Goal: Check status

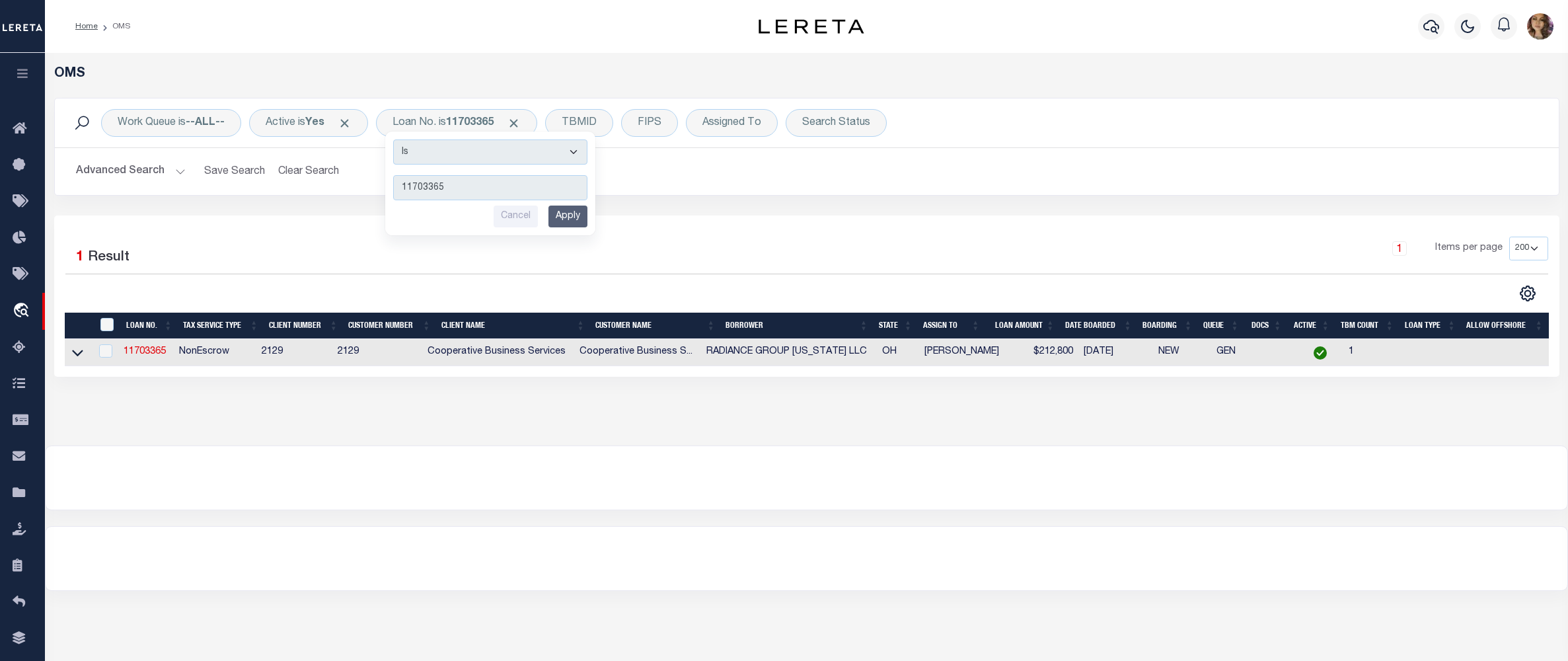
select select "200"
click at [445, 122] on div "Loan No. is 11703365 Is Contains 11703365 Cancel Apply" at bounding box center [456, 123] width 161 height 28
type input "116108"
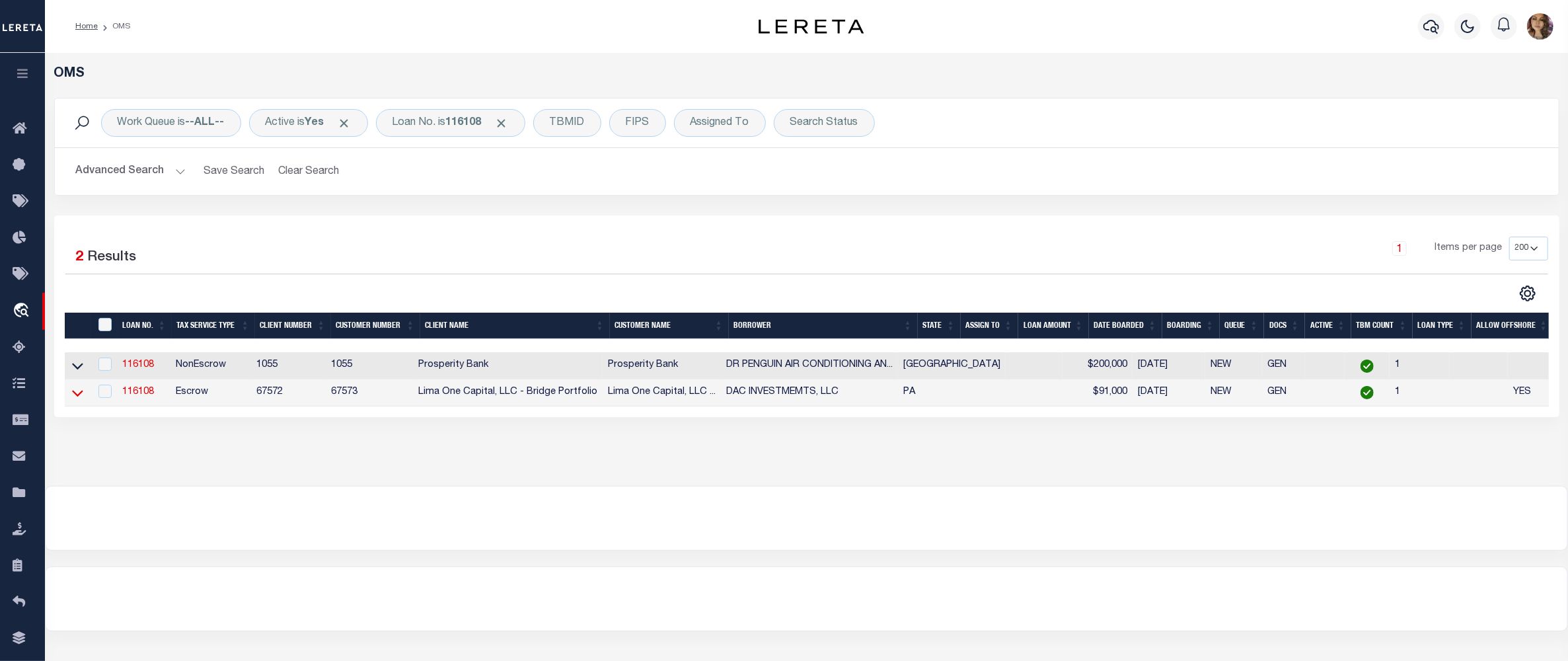
click at [77, 397] on icon at bounding box center [78, 393] width 11 height 14
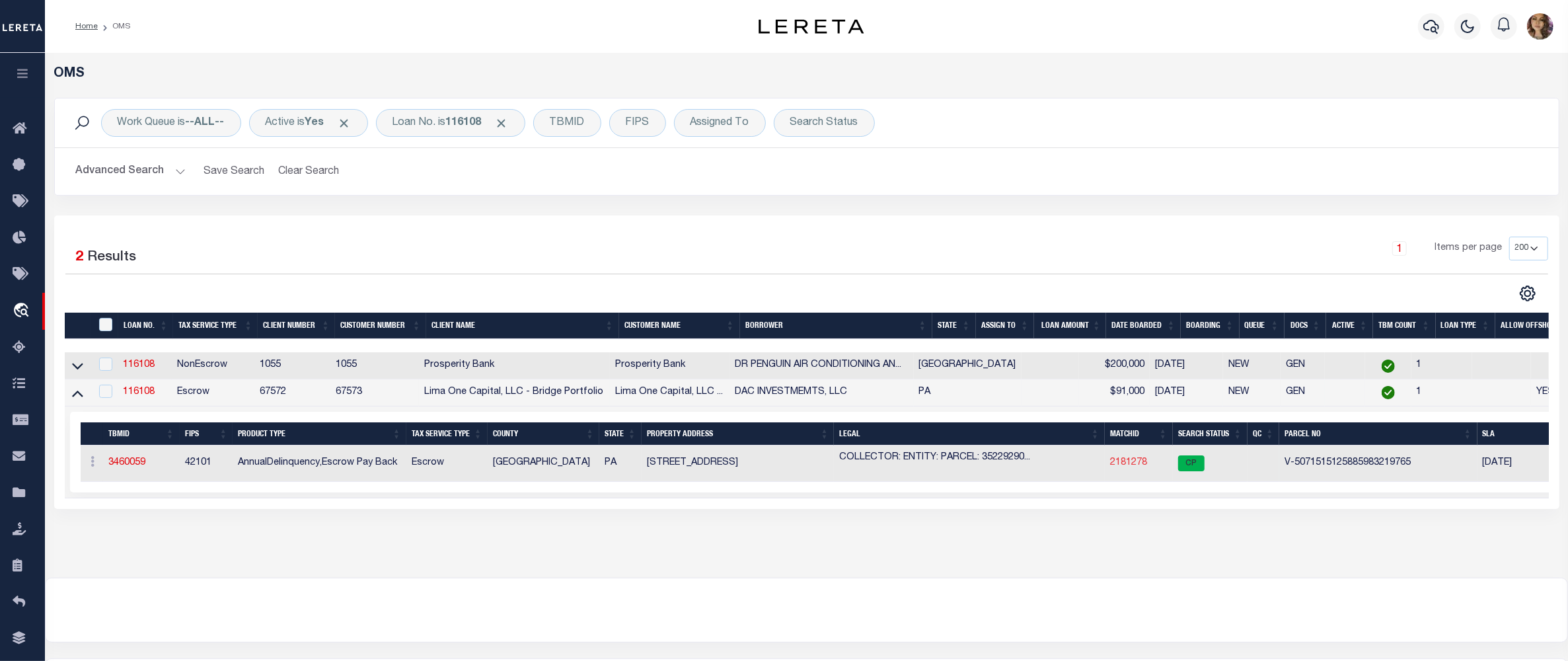
click at [1117, 466] on link "2181278" at bounding box center [1129, 463] width 37 height 9
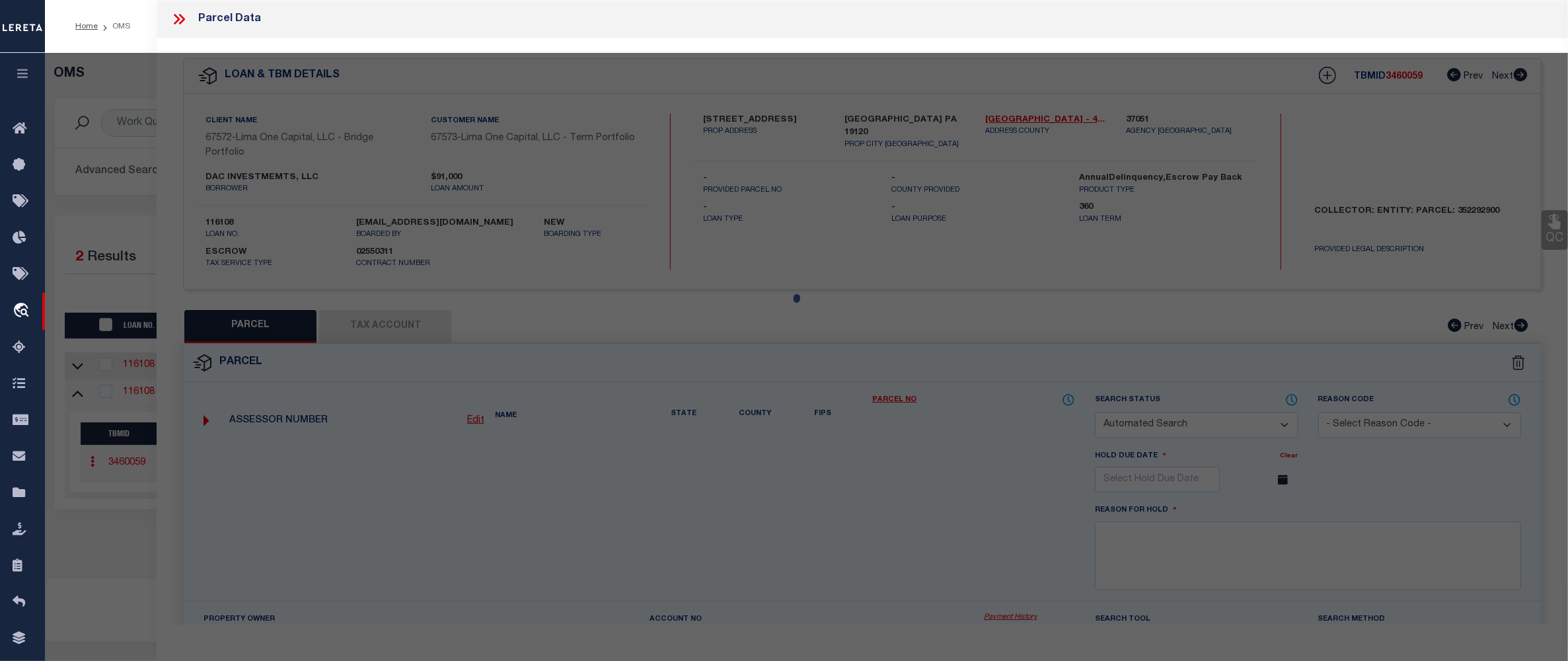
checkbox input "false"
select select "CP"
type input "[STREET_ADDRESS]"
checkbox input "false"
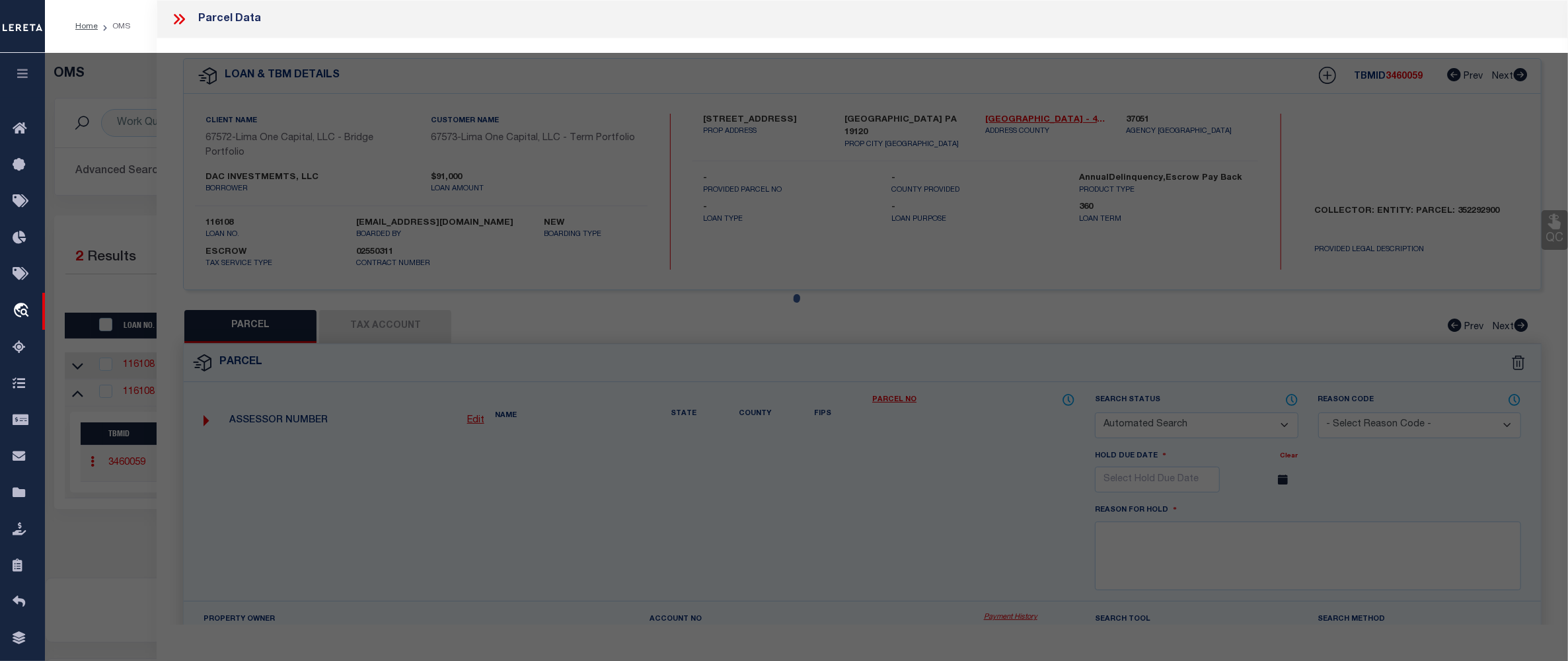
type input "[GEOGRAPHIC_DATA] PA 19120"
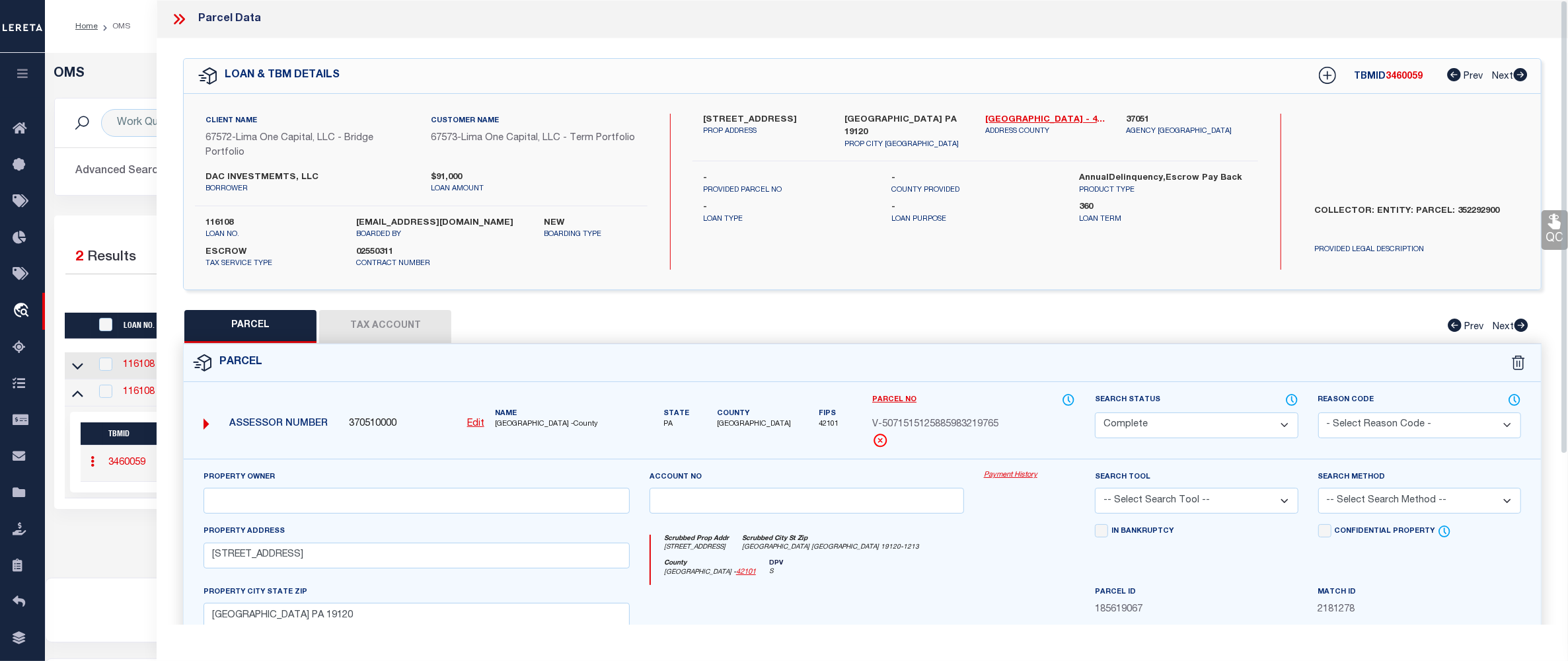
click at [1015, 471] on link "Payment History" at bounding box center [1030, 475] width 92 height 11
